Goal: Task Accomplishment & Management: Use online tool/utility

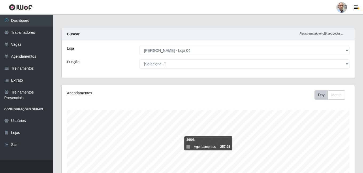
select select "251"
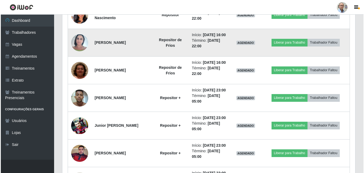
scroll to position [373, 0]
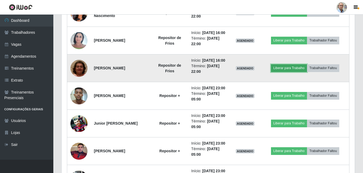
click at [284, 72] on button "Liberar para Trabalho" at bounding box center [289, 67] width 36 height 7
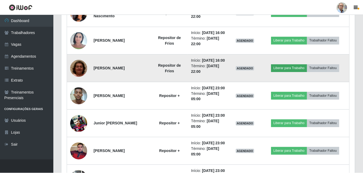
scroll to position [111, 290]
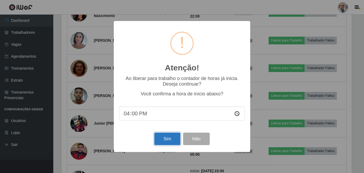
click at [168, 137] on button "Sim" at bounding box center [167, 139] width 26 height 13
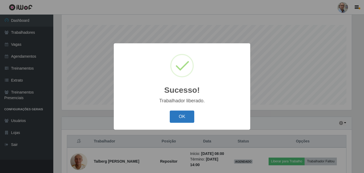
click at [178, 111] on button "OK" at bounding box center [182, 117] width 25 height 13
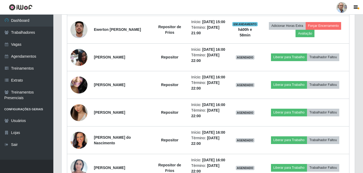
scroll to position [299, 0]
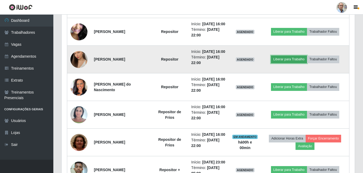
click at [292, 63] on button "Liberar para Trabalho" at bounding box center [289, 59] width 36 height 7
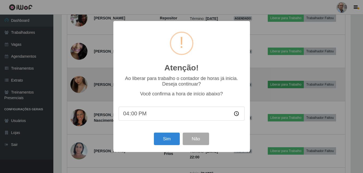
scroll to position [111, 290]
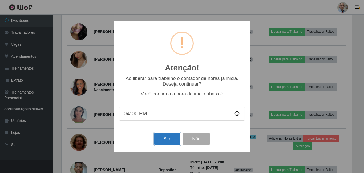
click at [167, 139] on button "Sim" at bounding box center [167, 139] width 26 height 13
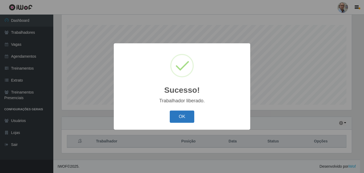
click at [183, 114] on button "OK" at bounding box center [182, 117] width 25 height 13
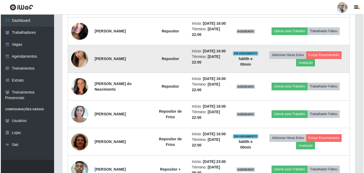
scroll to position [299, 0]
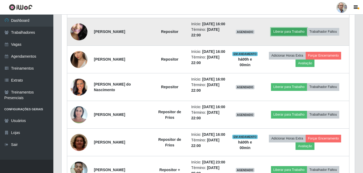
click at [298, 35] on button "Liberar para Trabalho" at bounding box center [289, 31] width 36 height 7
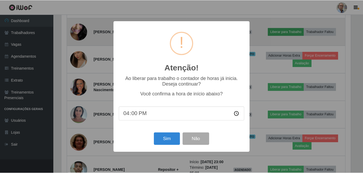
scroll to position [111, 290]
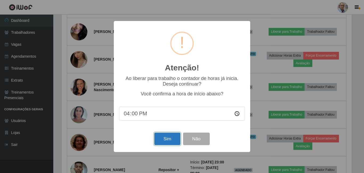
click at [166, 137] on button "Sim" at bounding box center [167, 139] width 26 height 13
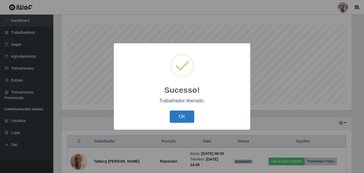
click at [178, 114] on button "OK" at bounding box center [182, 117] width 25 height 13
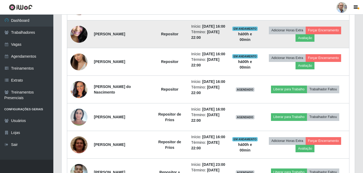
scroll to position [325, 0]
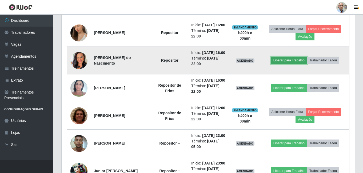
click at [303, 64] on button "Liberar para Trabalho" at bounding box center [289, 60] width 36 height 7
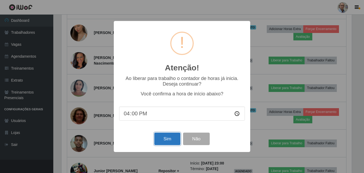
click at [158, 140] on button "Sim" at bounding box center [167, 139] width 26 height 13
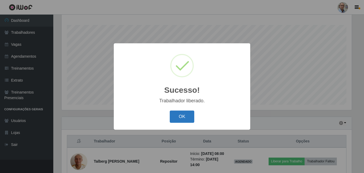
click at [186, 116] on button "OK" at bounding box center [182, 117] width 25 height 13
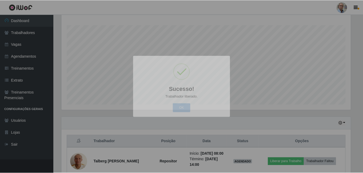
scroll to position [0, 0]
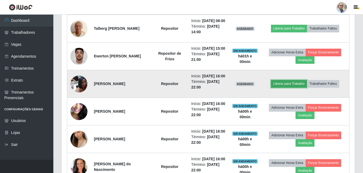
click at [294, 88] on button "Liberar para Trabalho" at bounding box center [289, 83] width 36 height 7
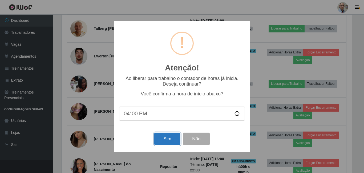
click at [159, 143] on button "Sim" at bounding box center [167, 139] width 26 height 13
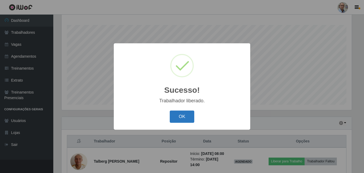
click at [185, 114] on button "OK" at bounding box center [182, 117] width 25 height 13
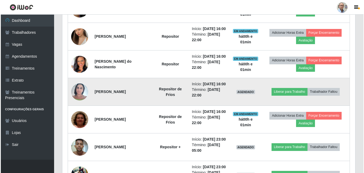
scroll to position [352, 0]
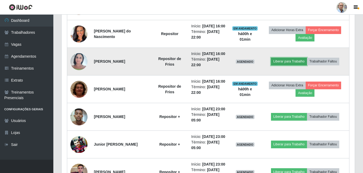
click at [294, 65] on button "Liberar para Trabalho" at bounding box center [289, 61] width 36 height 7
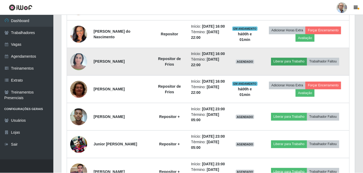
scroll to position [111, 290]
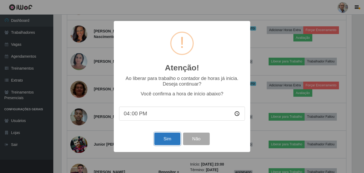
click at [171, 143] on button "Sim" at bounding box center [167, 139] width 26 height 13
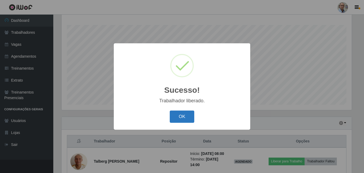
click at [185, 118] on button "OK" at bounding box center [182, 117] width 25 height 13
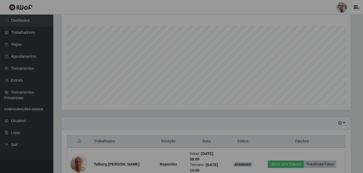
scroll to position [111, 293]
